Goal: Navigation & Orientation: Go to known website

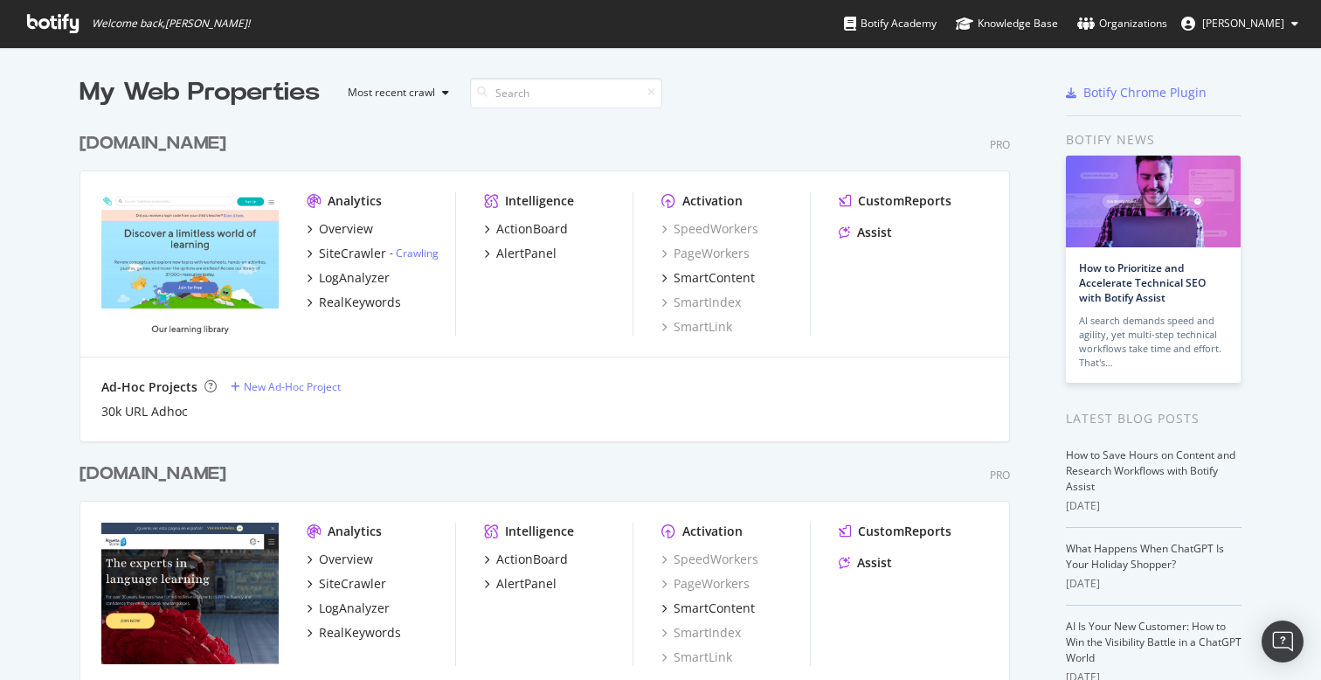
scroll to position [680, 1321]
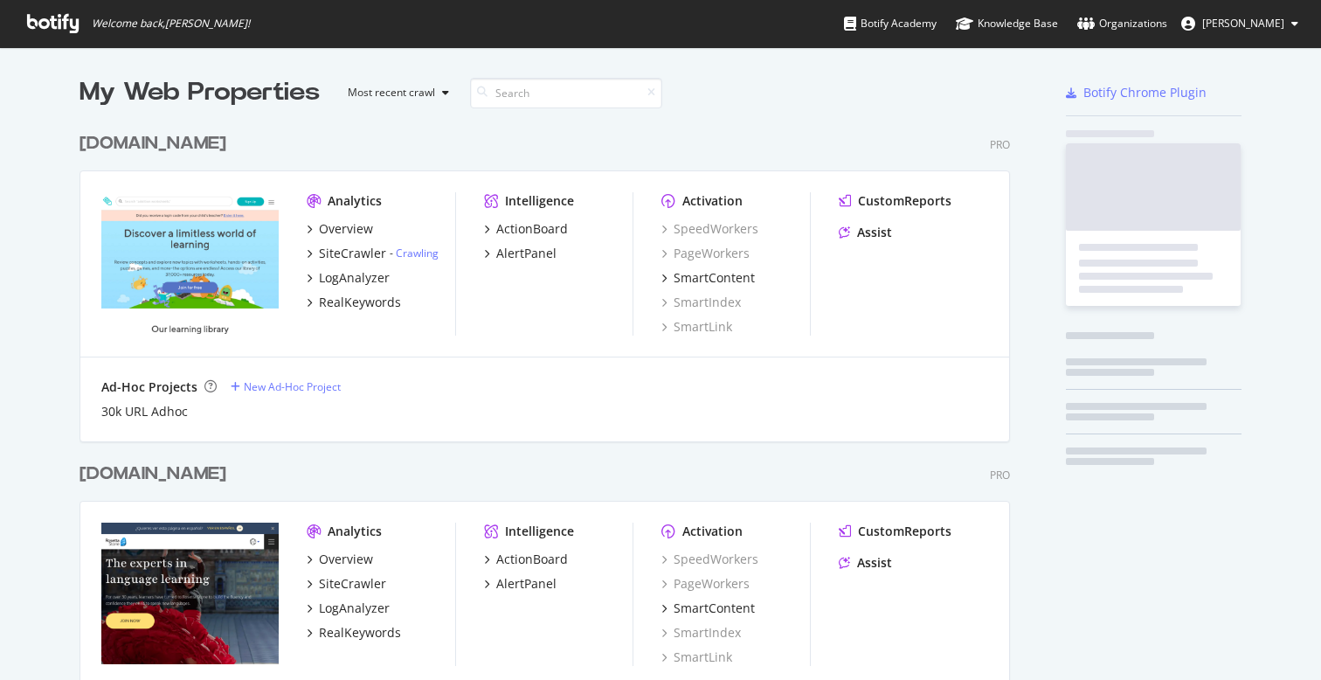
scroll to position [4078, 944]
